Goal: Navigation & Orientation: Understand site structure

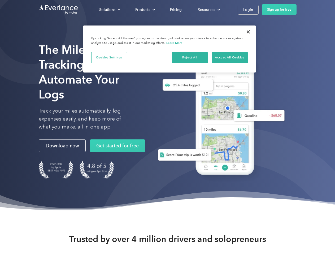
click at [110, 10] on div "Solutions" at bounding box center [107, 9] width 16 height 7
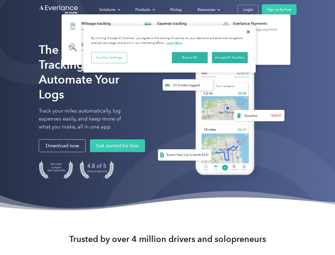
click at [145, 10] on div "Products" at bounding box center [142, 9] width 15 height 7
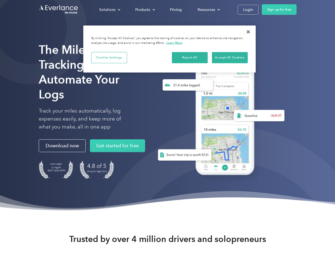
click at [208, 10] on div "Resources" at bounding box center [207, 9] width 18 height 7
click at [109, 57] on button "Cookies Settings" at bounding box center [109, 57] width 36 height 11
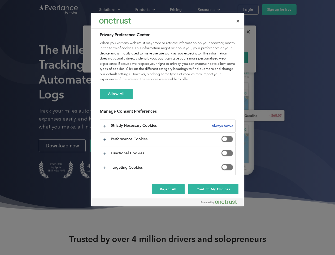
click at [190, 57] on div "When you visit any website, it may store or retrieve information on your browse…" at bounding box center [168, 61] width 136 height 41
click at [230, 57] on div "When you visit any website, it may store or retrieve information on your browse…" at bounding box center [168, 61] width 136 height 41
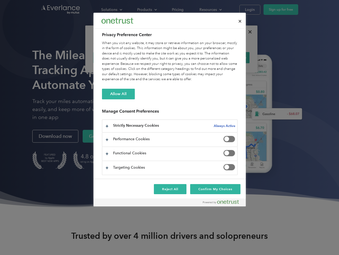
click at [248, 32] on div at bounding box center [169, 127] width 339 height 255
